Goal: Use online tool/utility: Utilize a website feature to perform a specific function

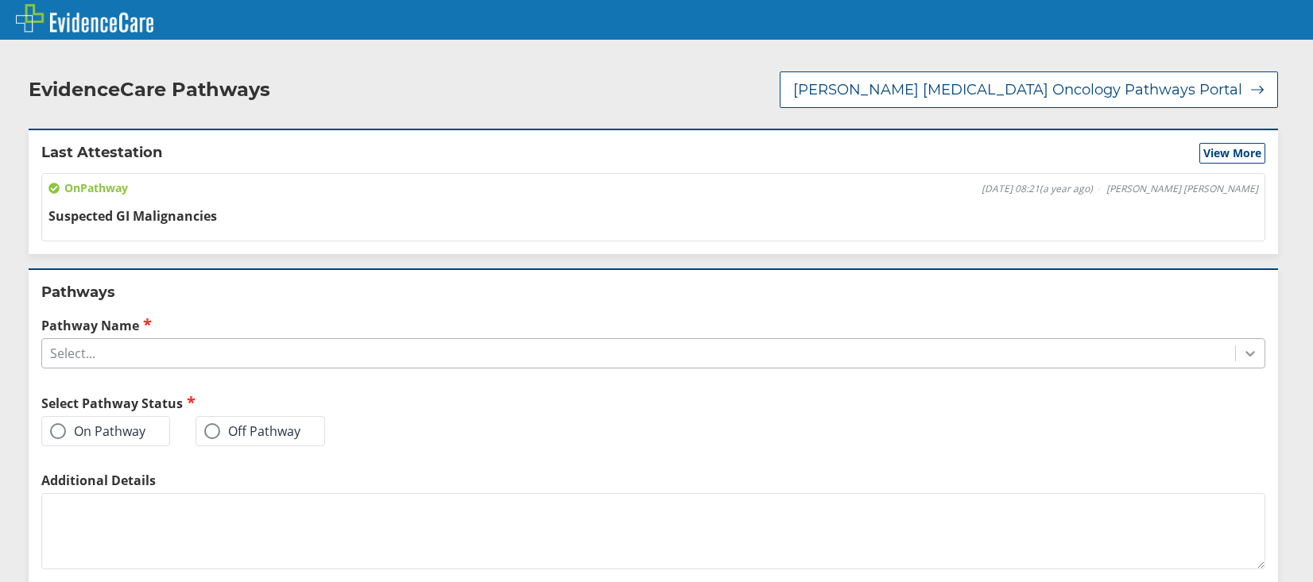
click at [1236, 355] on div at bounding box center [1250, 353] width 29 height 29
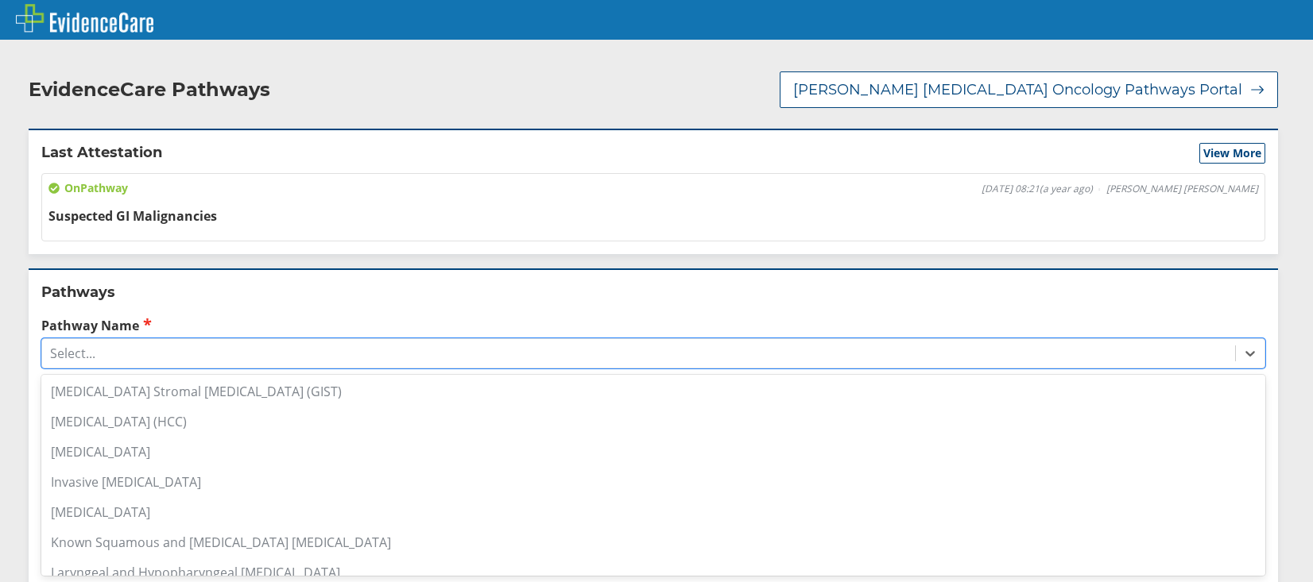
scroll to position [715, 0]
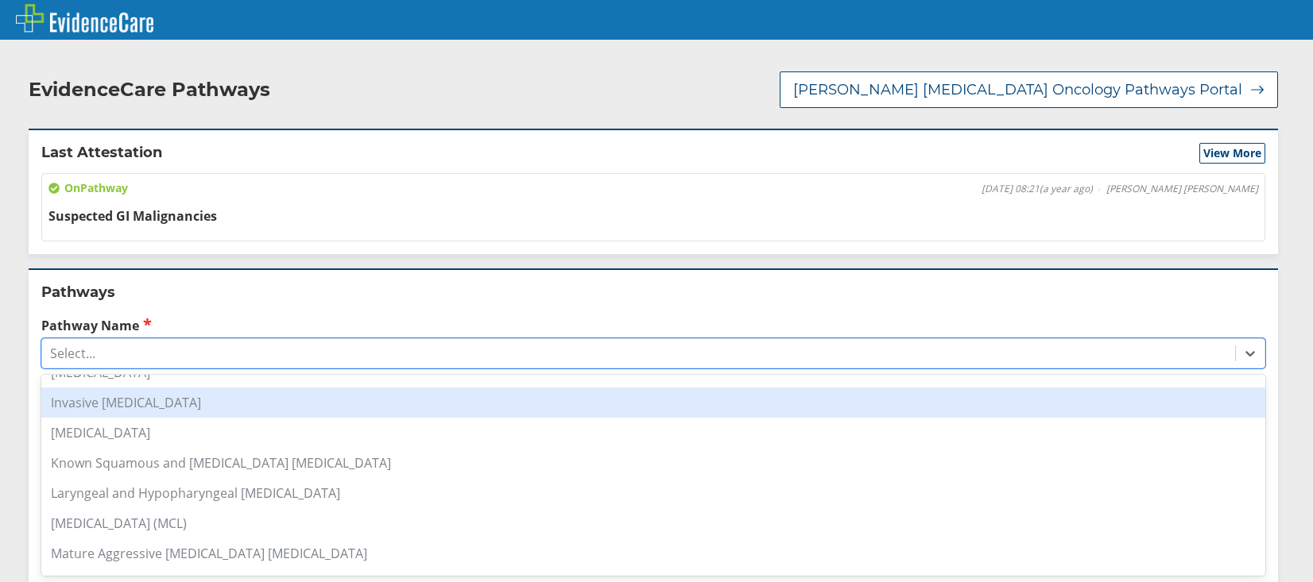
click at [156, 405] on div "Invasive [MEDICAL_DATA]" at bounding box center [653, 403] width 1224 height 30
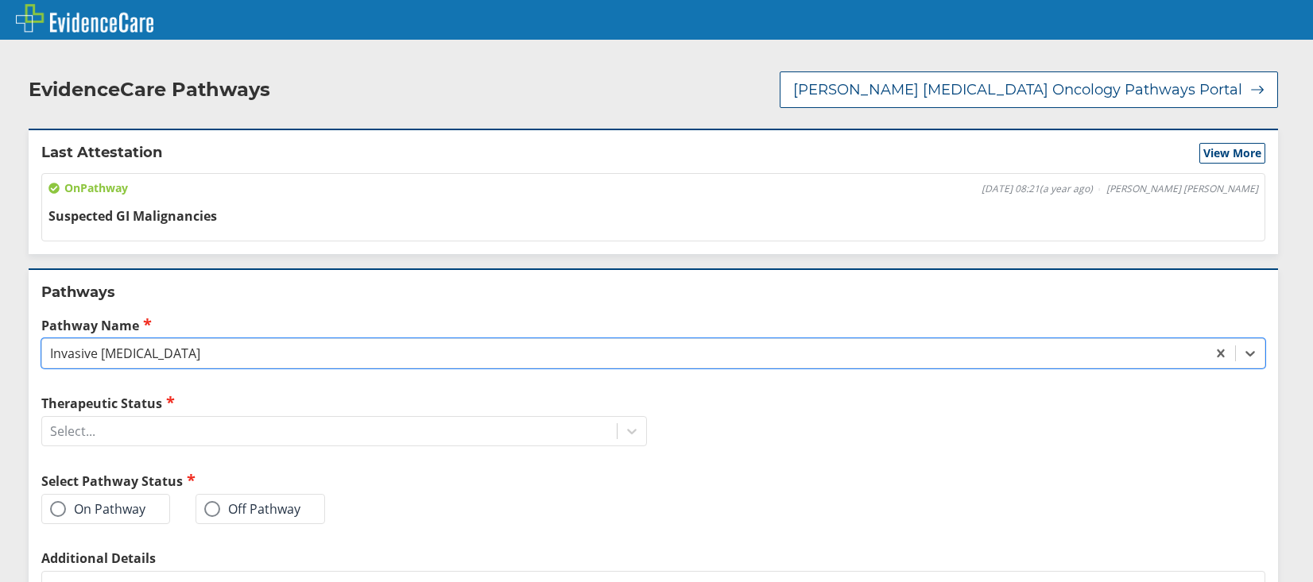
click at [60, 514] on span at bounding box center [58, 509] width 16 height 16
click at [0, 0] on input "On Pathway" at bounding box center [0, 0] width 0 height 0
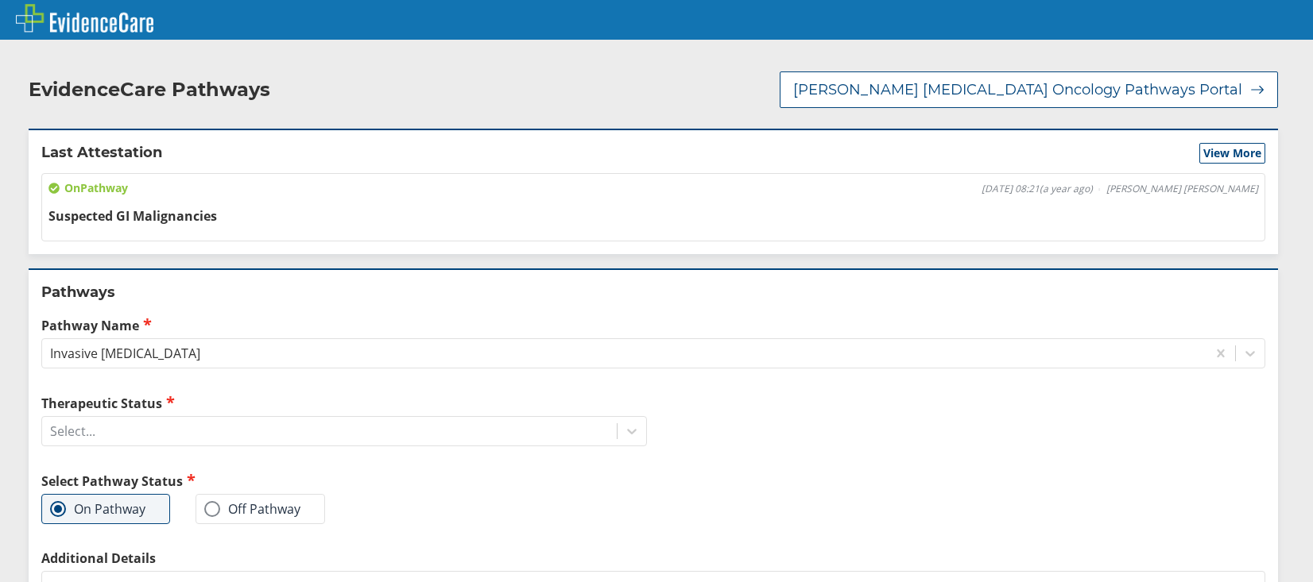
scroll to position [189, 0]
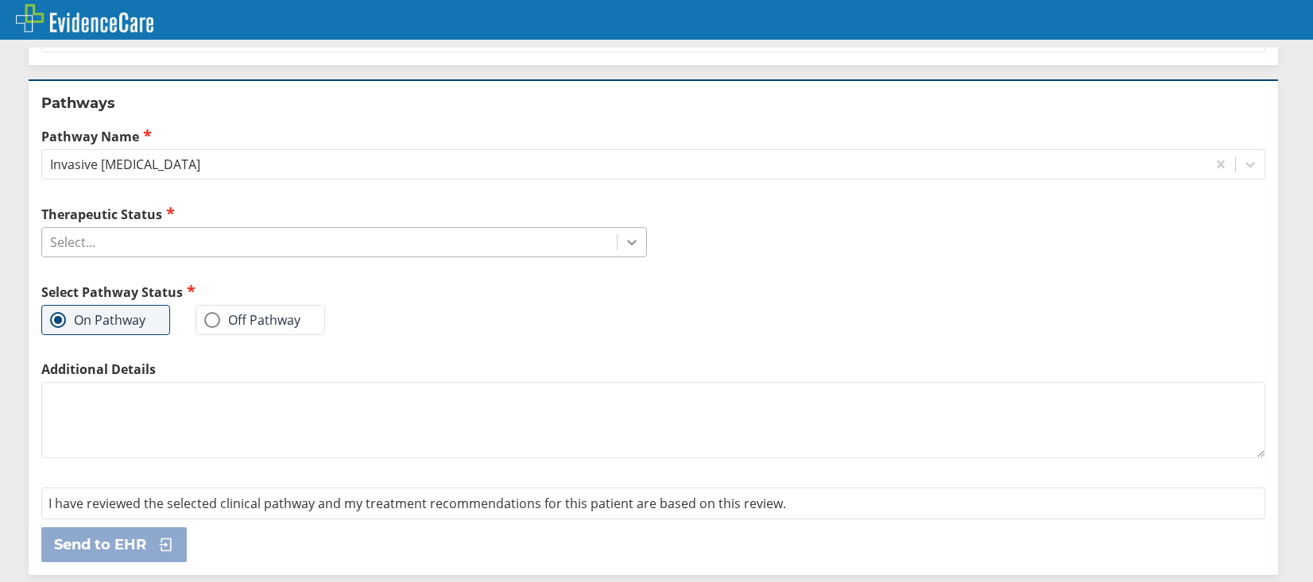
click at [624, 238] on icon at bounding box center [632, 242] width 16 height 16
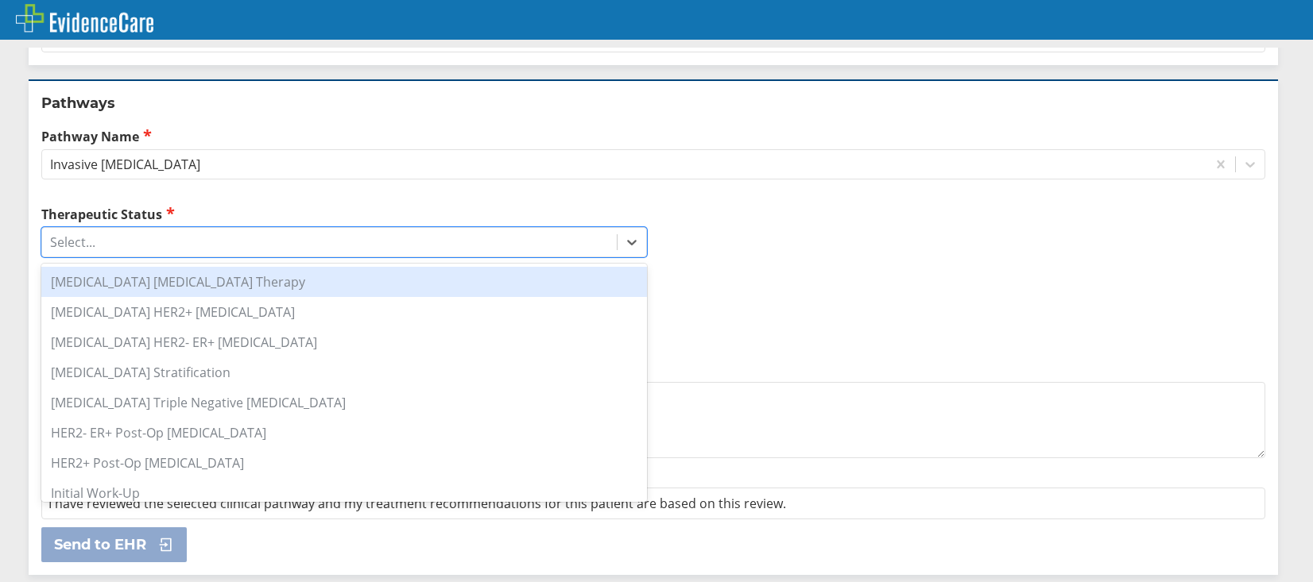
click at [184, 292] on div "[MEDICAL_DATA] [MEDICAL_DATA] Therapy" at bounding box center [343, 282] width 605 height 30
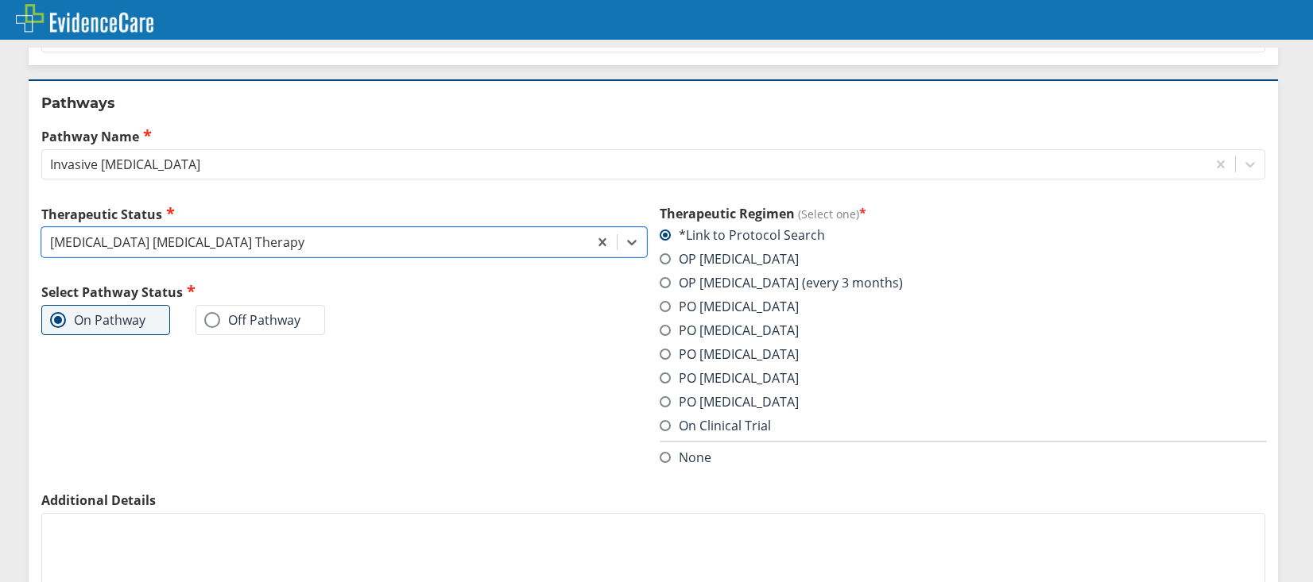
scroll to position [320, 0]
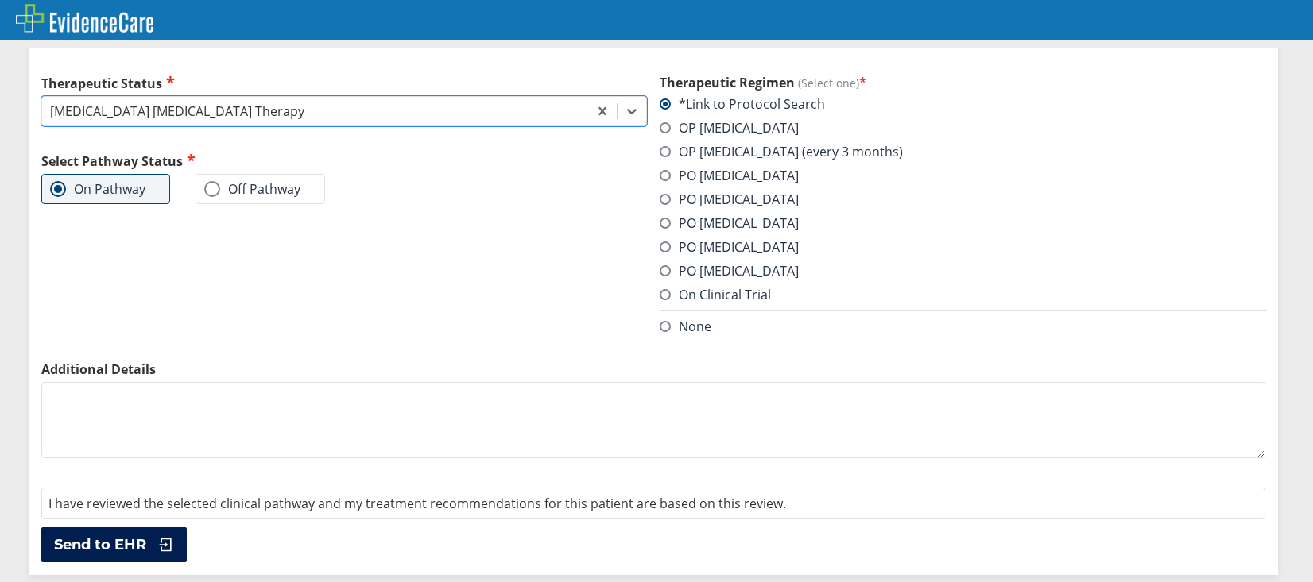
click at [136, 540] on span "Send to EHR" at bounding box center [100, 545] width 92 height 19
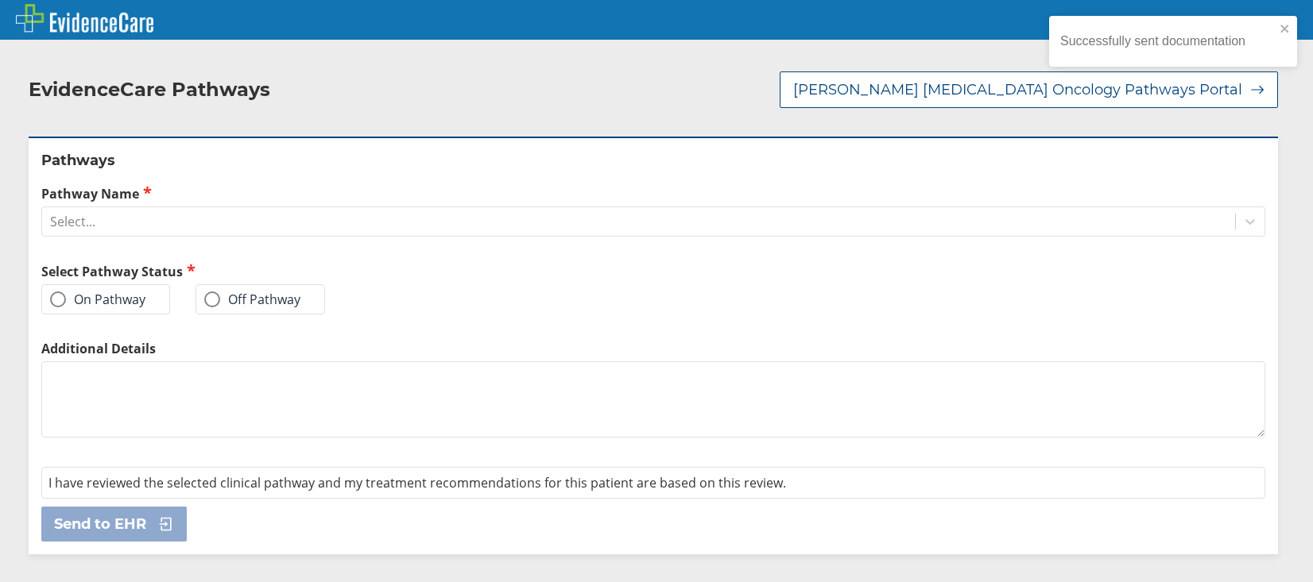
scroll to position [0, 0]
